Goal: Task Accomplishment & Management: Manage account settings

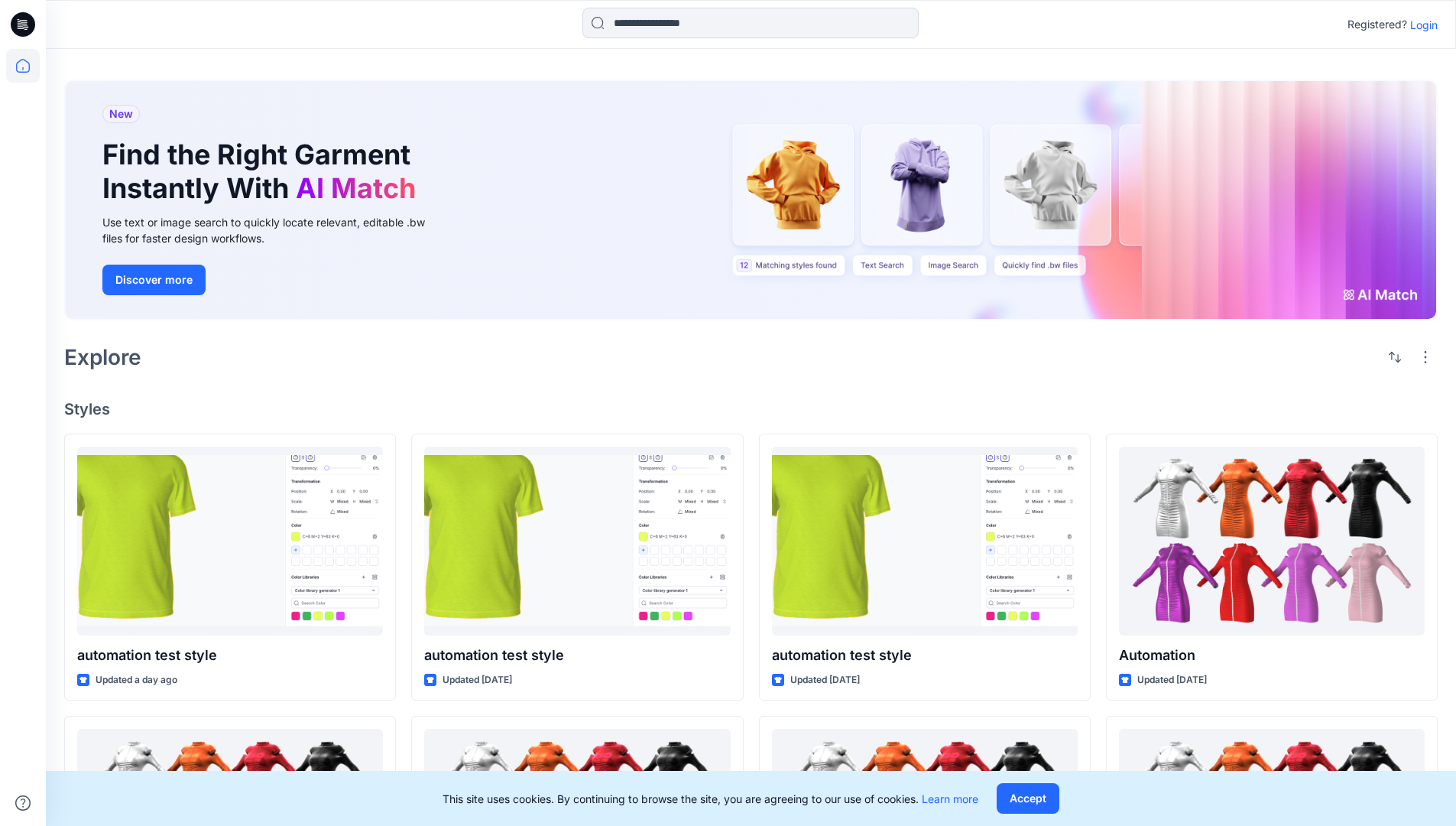
click at [1420, 24] on p "Login" at bounding box center [1423, 25] width 28 height 16
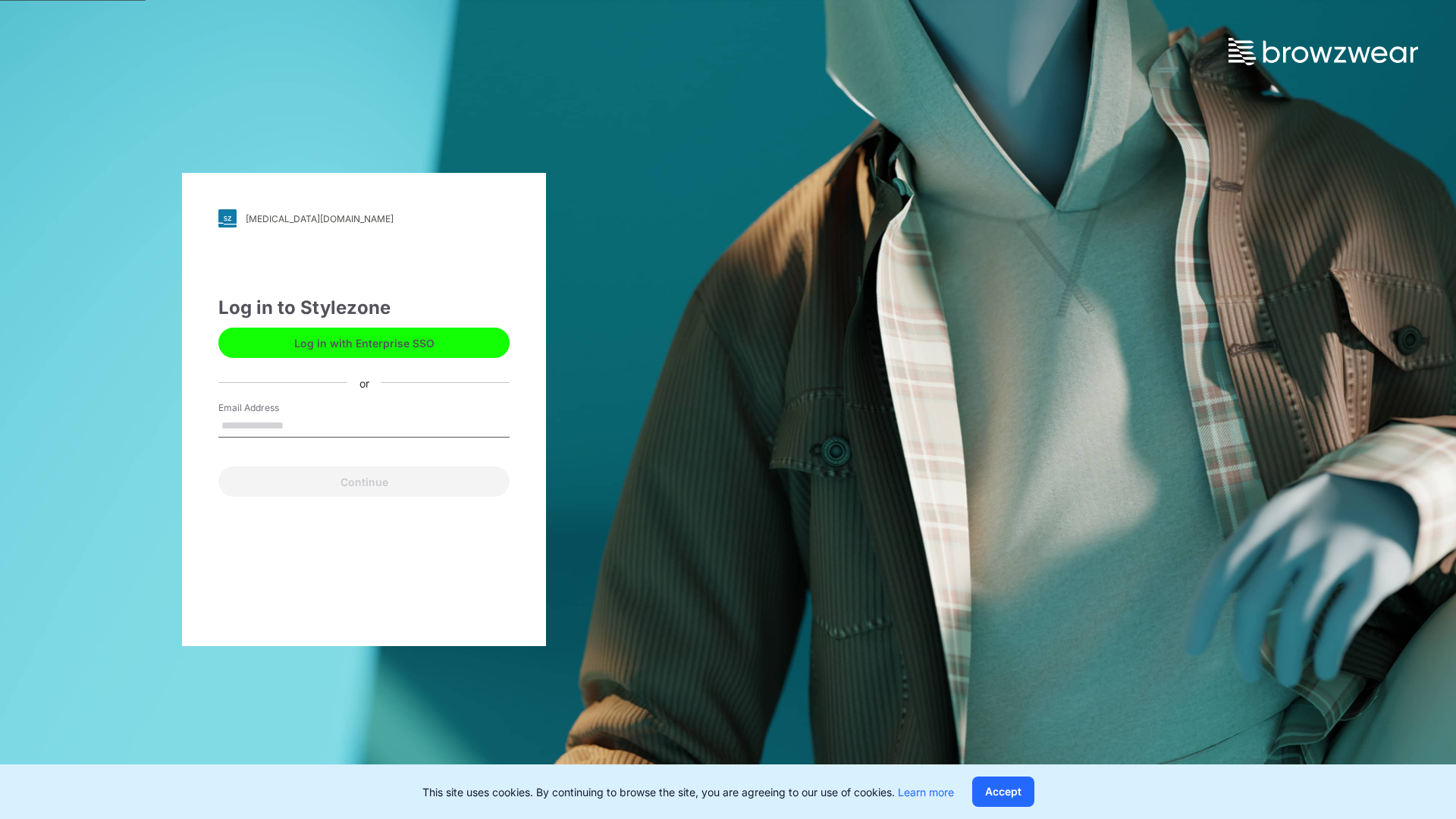
click at [300, 425] on input "Email Address" at bounding box center [364, 426] width 291 height 23
type input "**********"
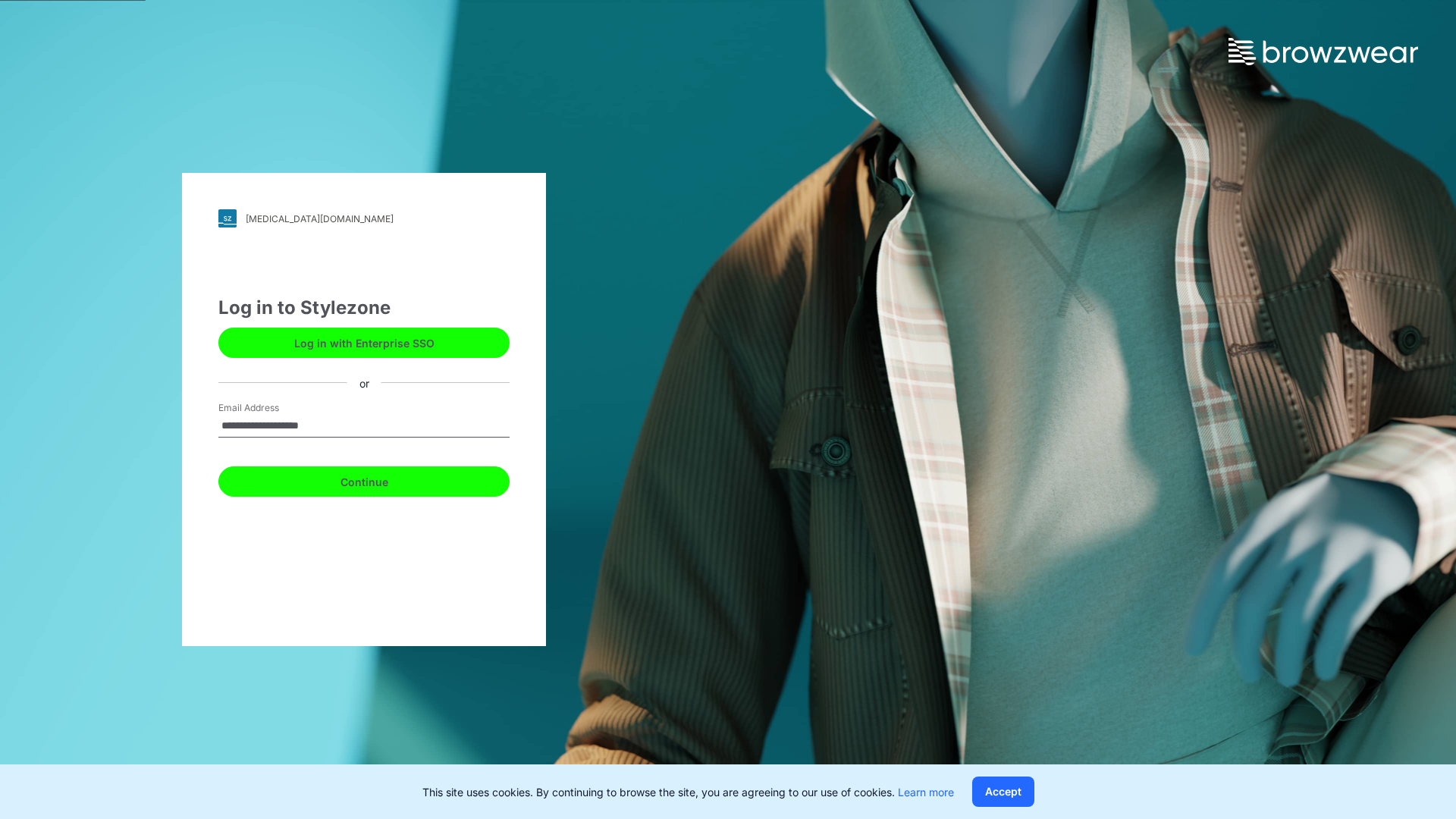
click at [381, 479] on button "Continue" at bounding box center [364, 481] width 291 height 31
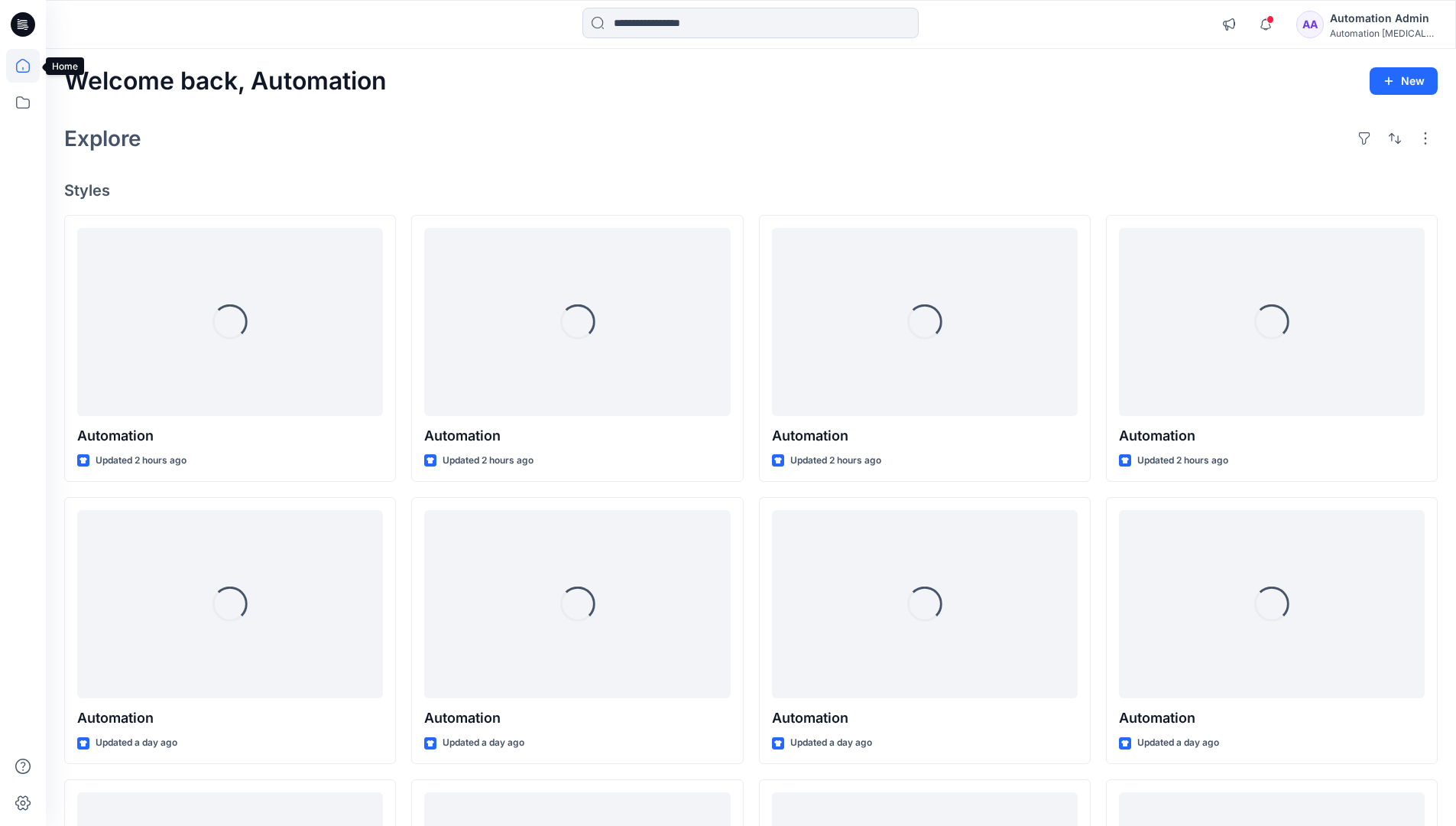
click at [29, 65] on icon at bounding box center [23, 65] width 14 height 14
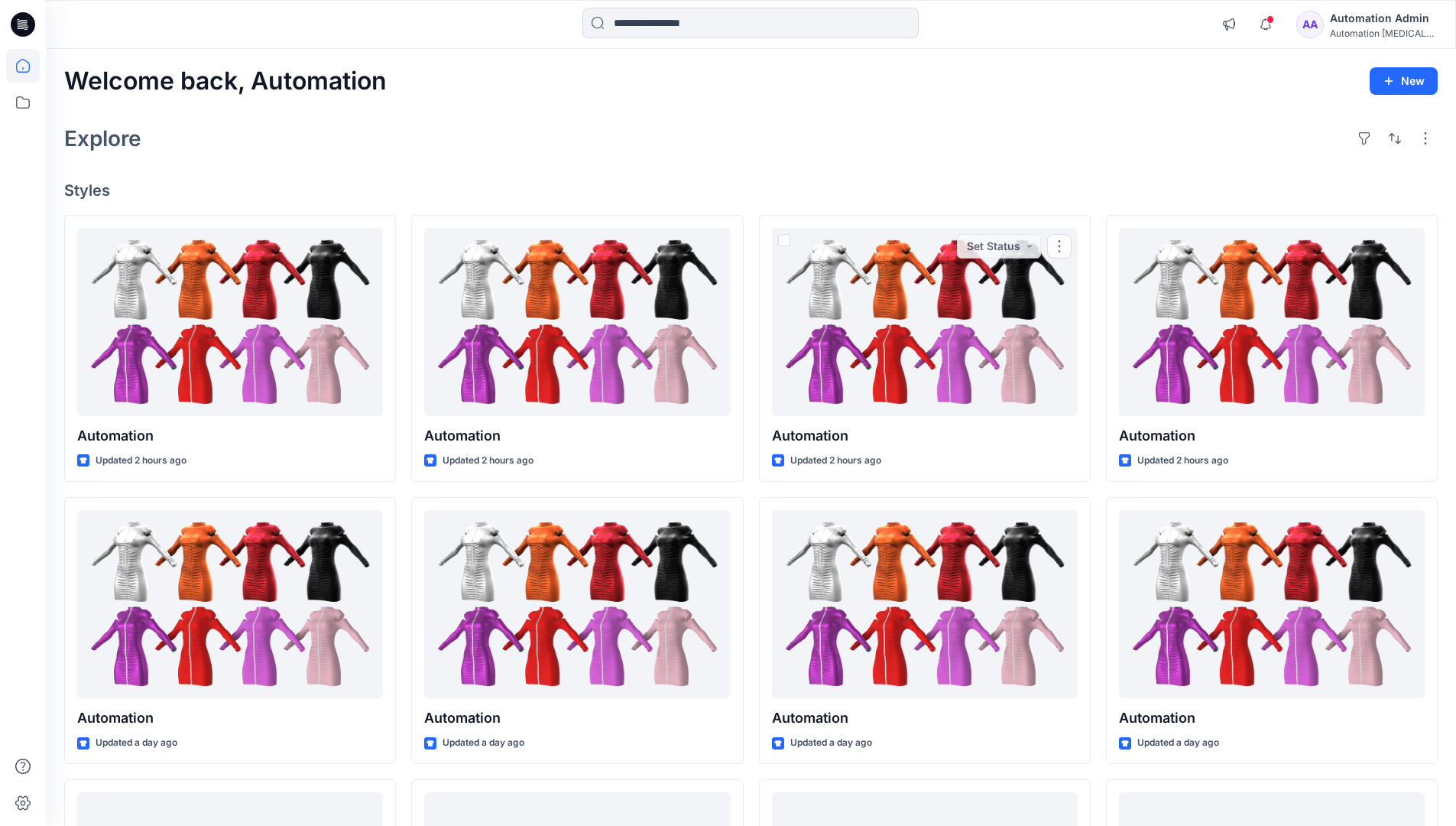
click at [1338, 28] on div "AA Automation Admin Automation testim..." at bounding box center [1366, 25] width 140 height 31
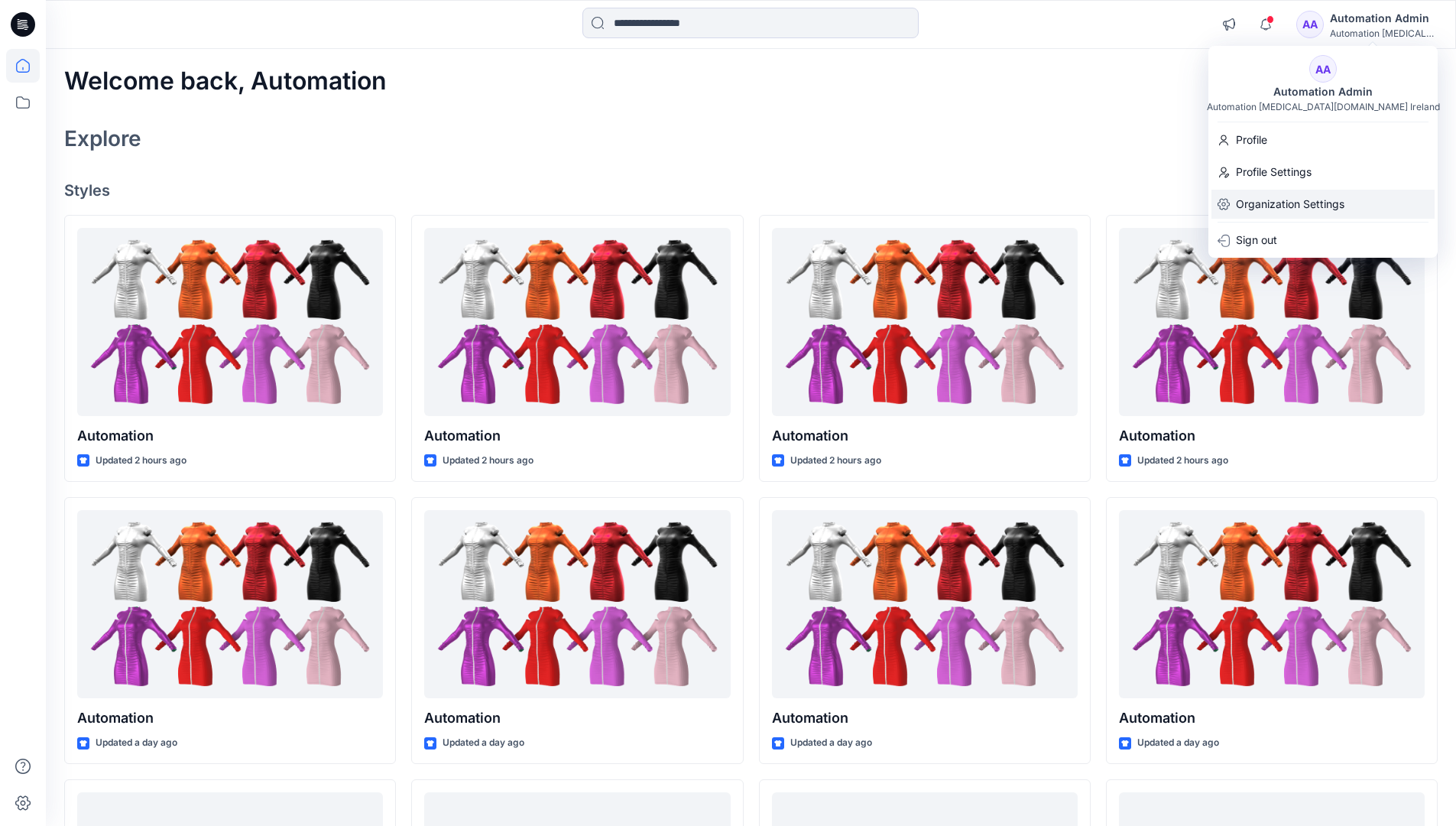
click at [1287, 199] on p "Organization Settings" at bounding box center [1290, 204] width 108 height 29
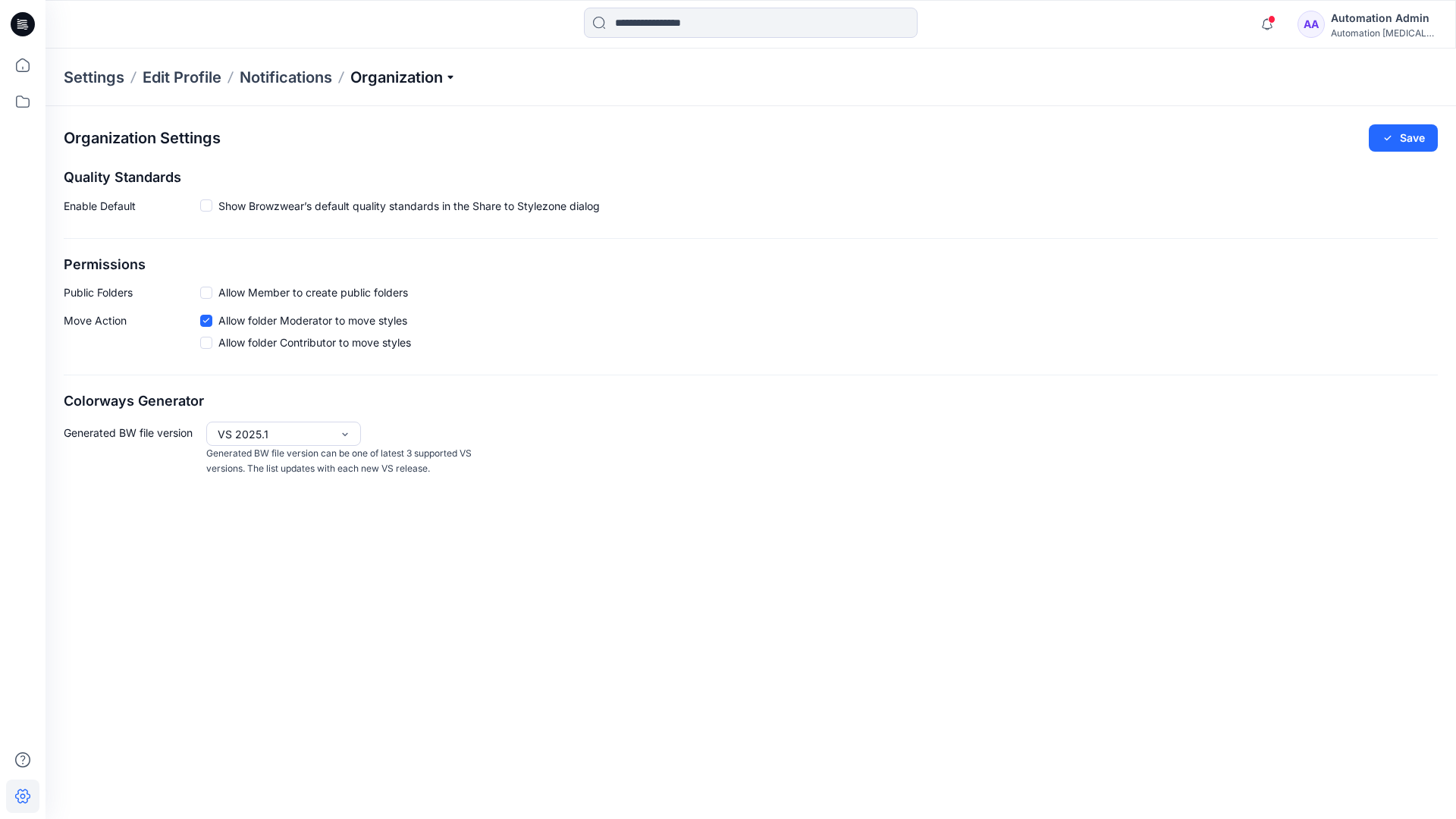
click at [402, 73] on p "Organization" at bounding box center [404, 77] width 106 height 21
click at [430, 170] on link "Edit Style Information Fields" at bounding box center [405, 173] width 221 height 31
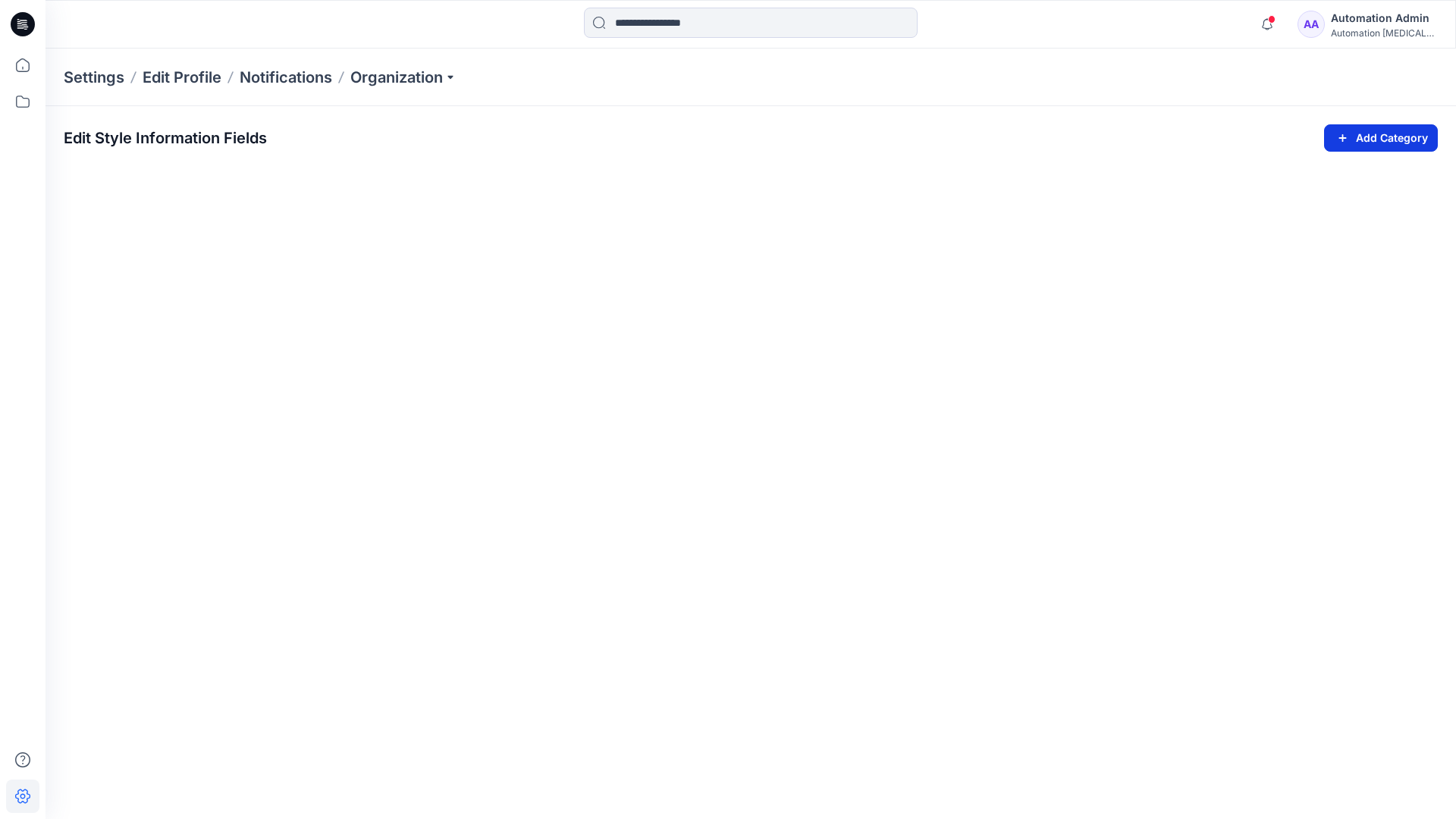
click at [1339, 133] on icon "button" at bounding box center [1342, 137] width 17 height 18
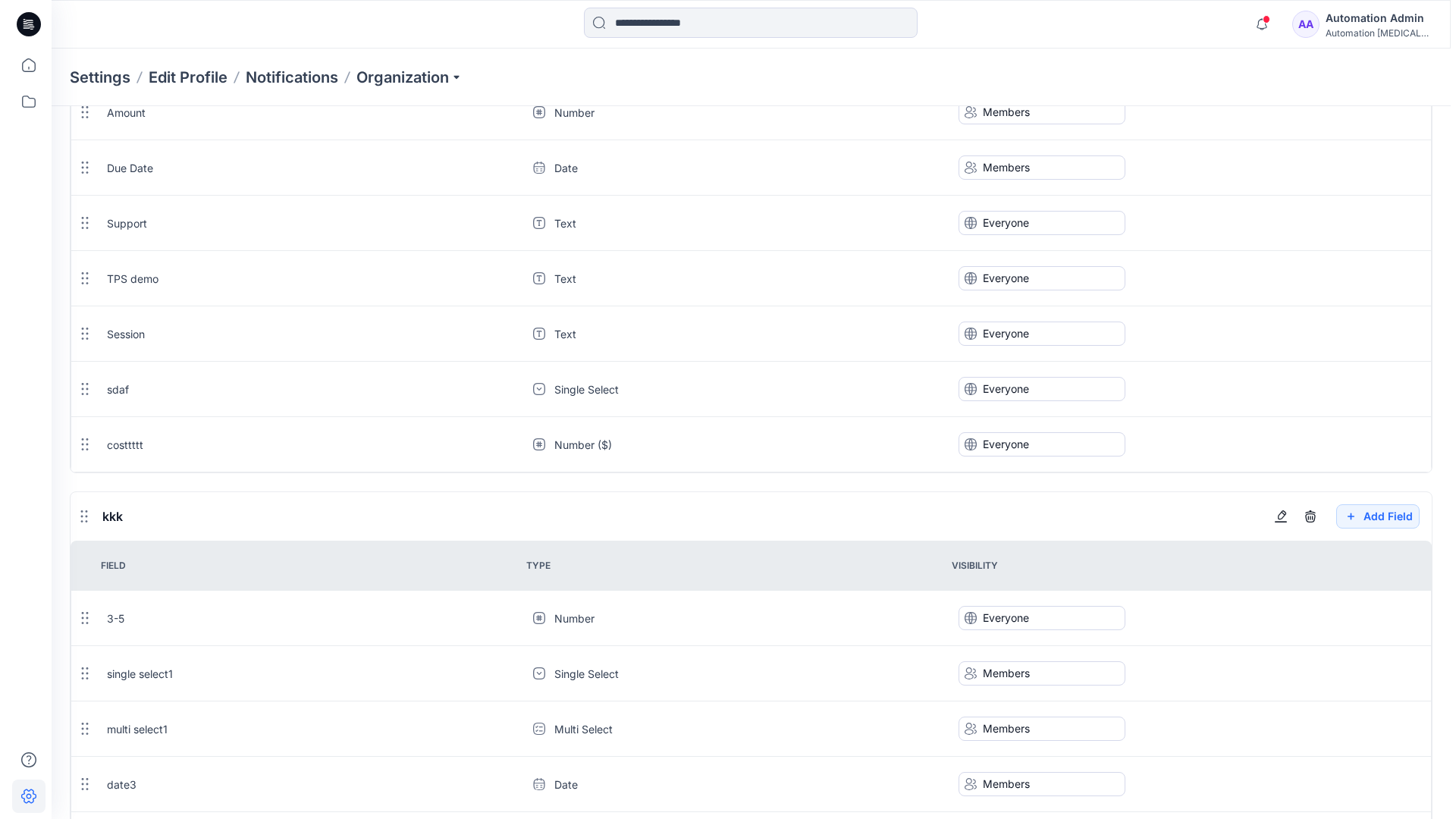
scroll to position [1426, 0]
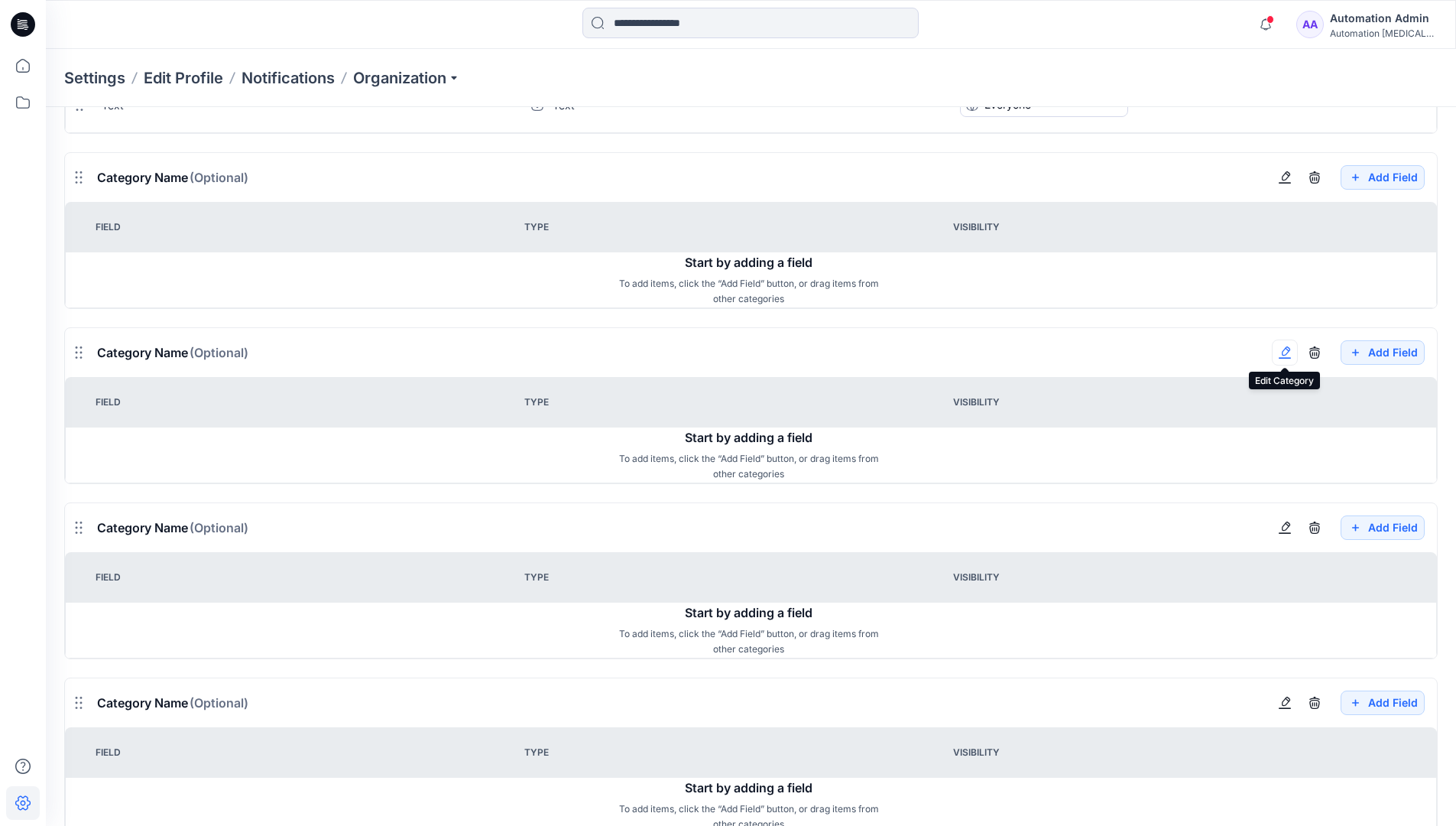
click at [1291, 361] on button "button" at bounding box center [1285, 353] width 26 height 26
type input "*******"
click at [1370, 529] on button "Add Field" at bounding box center [1383, 527] width 84 height 24
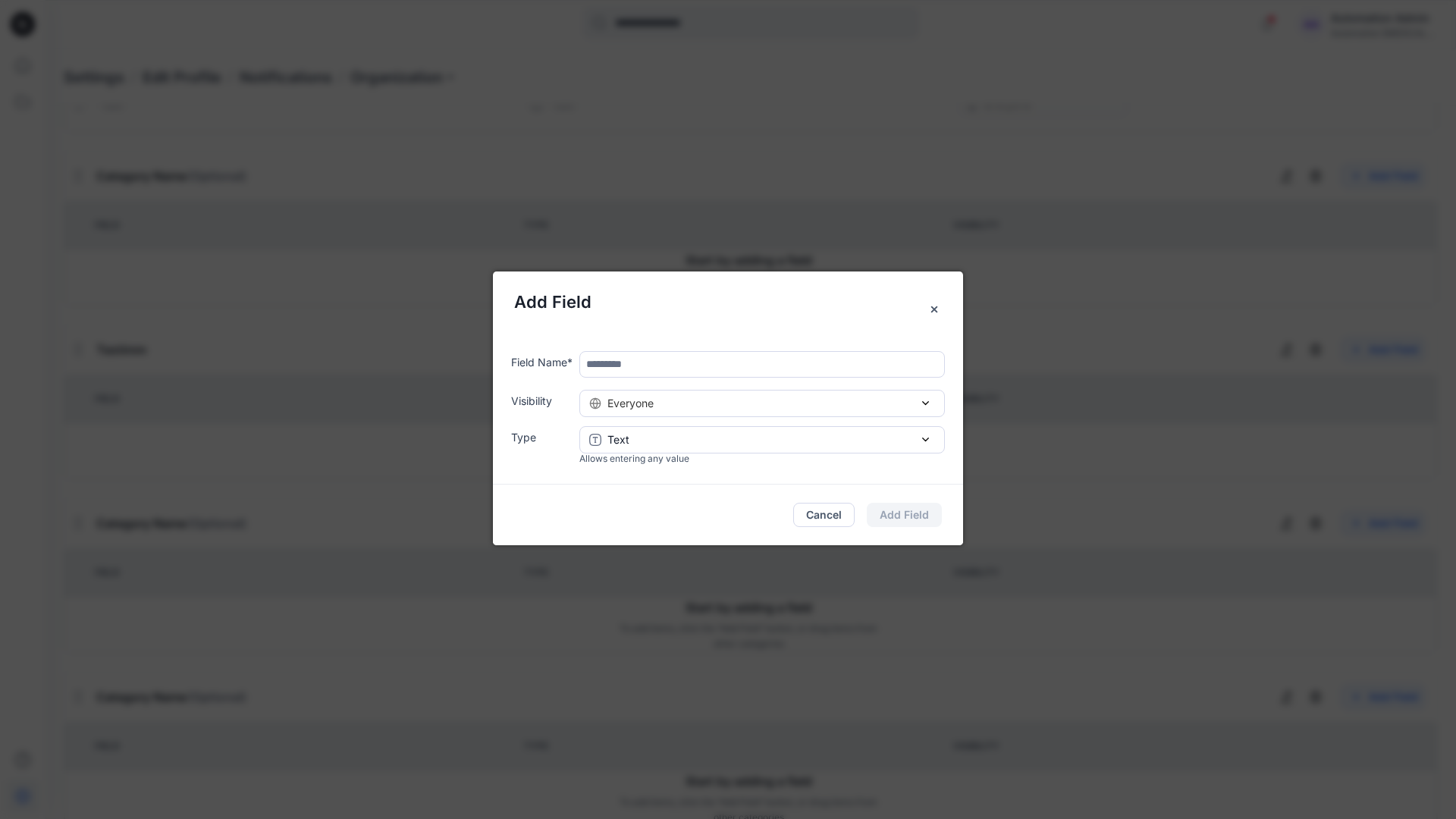
click at [650, 369] on input "text" at bounding box center [762, 363] width 365 height 26
type input "****"
click at [782, 408] on div "Everyone" at bounding box center [761, 403] width 346 height 16
click at [919, 514] on button "Add Field" at bounding box center [905, 514] width 75 height 24
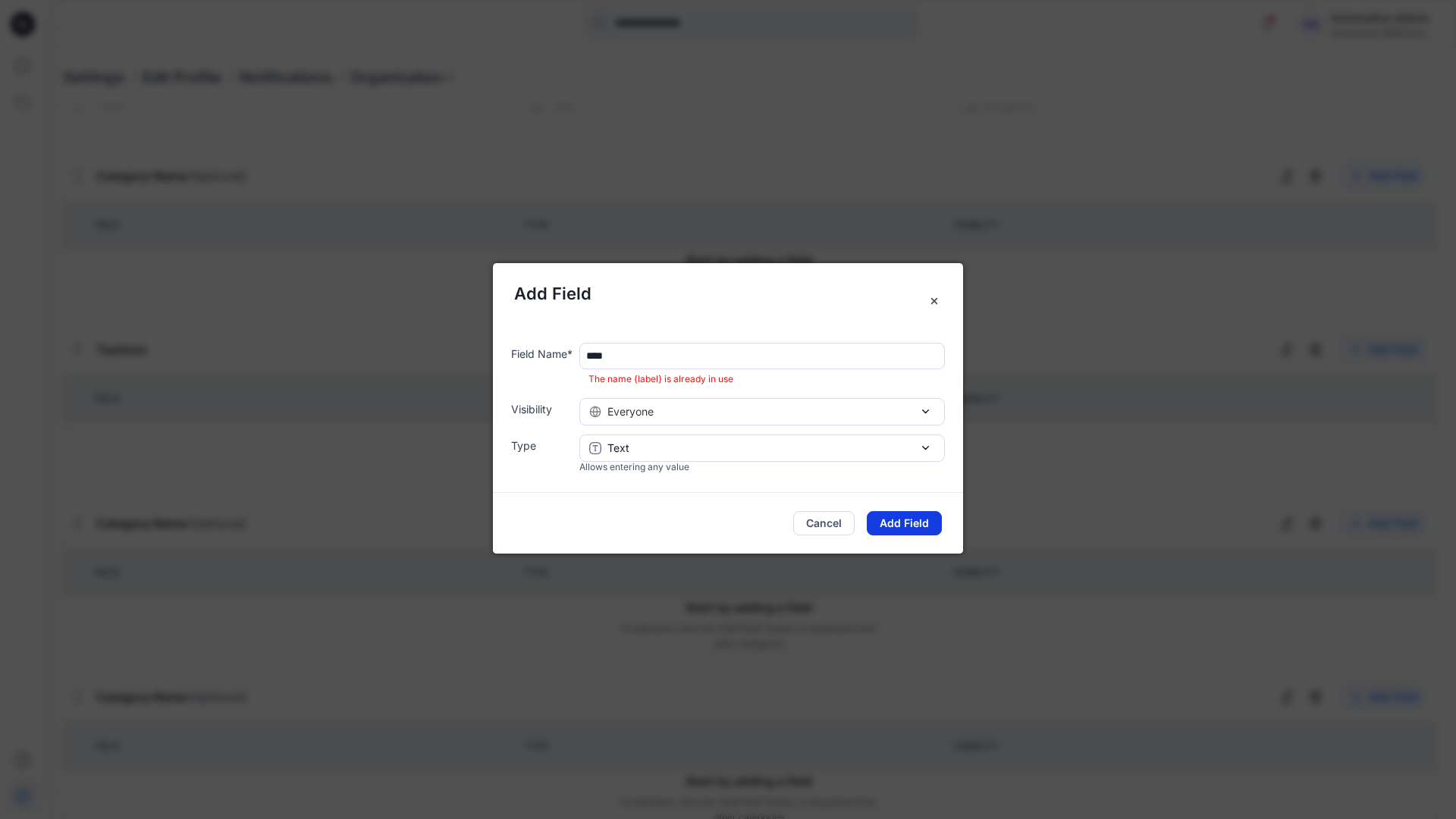
scroll to position [1365, 0]
